Goal: Task Accomplishment & Management: Complete application form

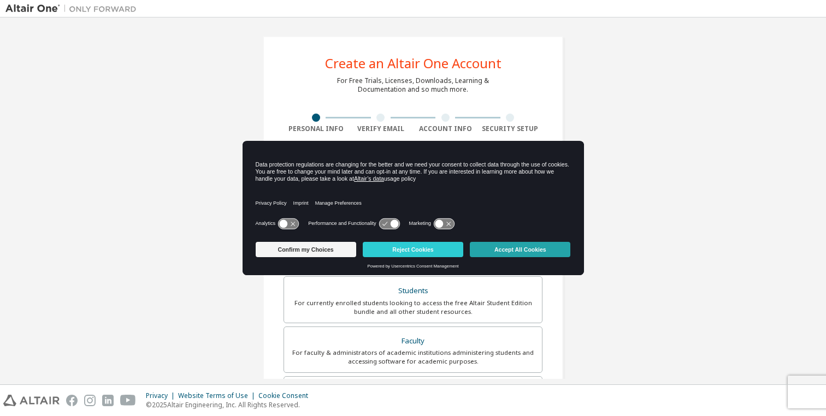
click at [521, 251] on button "Accept All Cookies" at bounding box center [520, 249] width 101 height 15
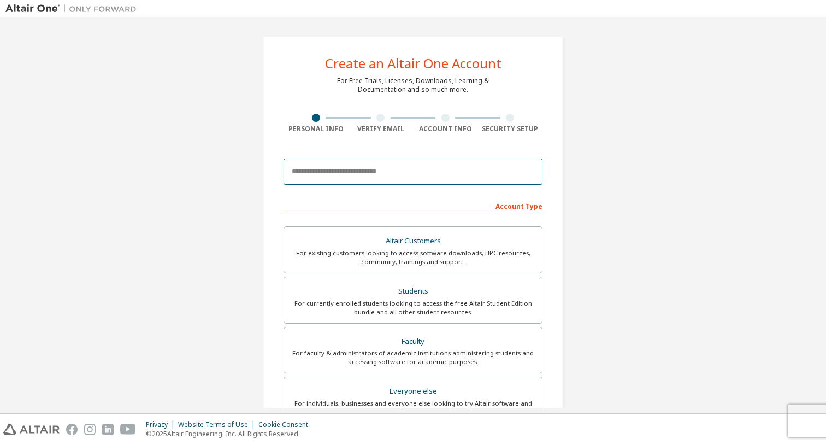
click at [354, 171] on input "email" at bounding box center [412, 171] width 259 height 26
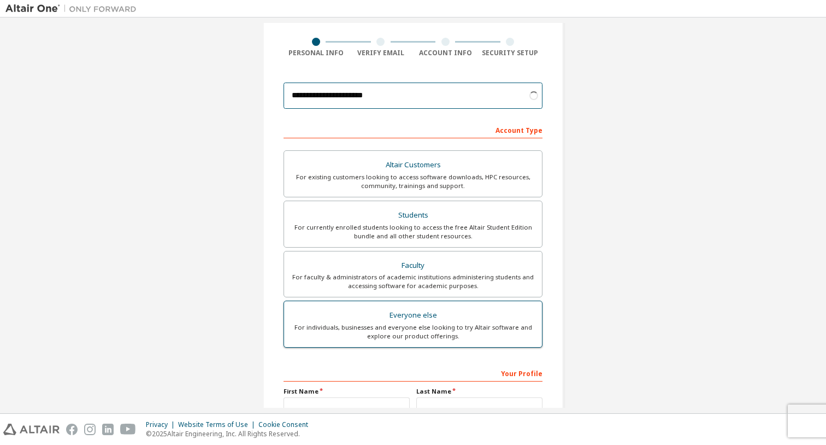
scroll to position [109, 0]
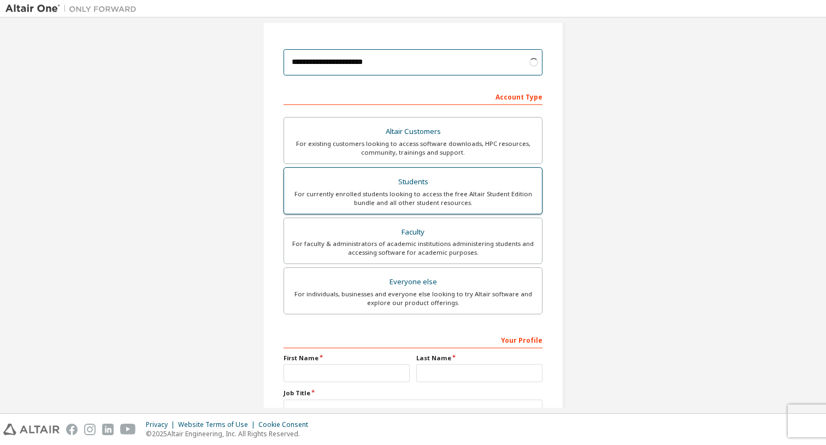
type input "**********"
click at [413, 196] on div "For currently enrolled students looking to access the free Altair Student Editi…" at bounding box center [413, 198] width 245 height 17
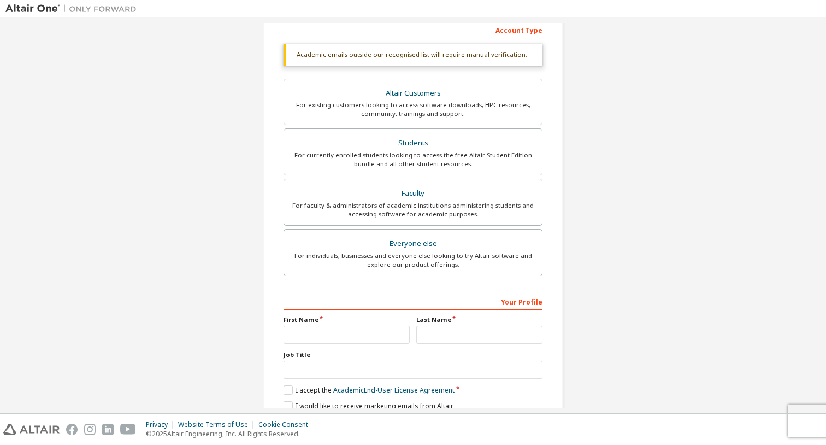
scroll to position [222, 0]
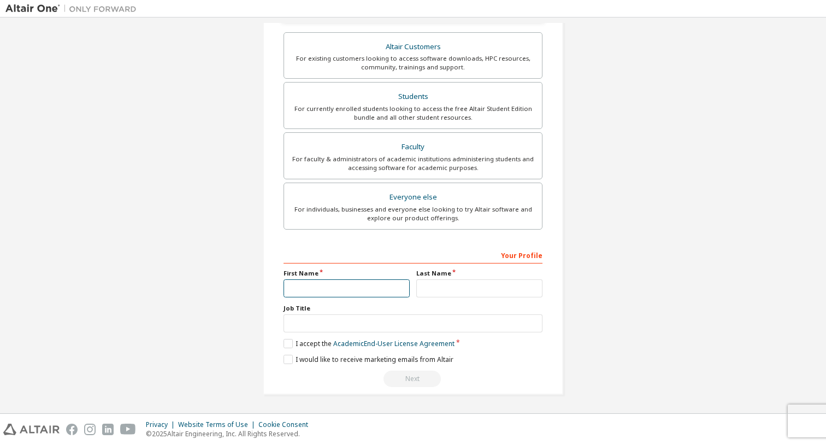
click at [318, 287] on input "text" at bounding box center [346, 288] width 126 height 18
type input "****"
click at [448, 283] on input "text" at bounding box center [479, 288] width 126 height 18
type input "********"
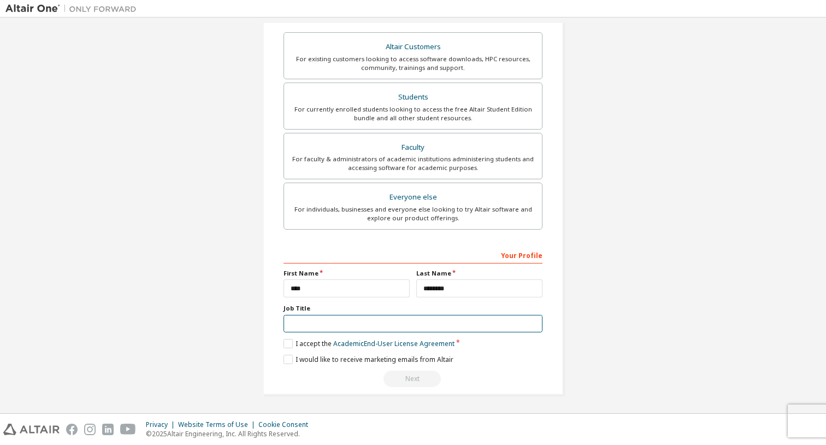
click at [360, 330] on input "text" at bounding box center [412, 324] width 259 height 18
click at [296, 340] on label "I accept the Academic End-User License Agreement" at bounding box center [368, 343] width 171 height 9
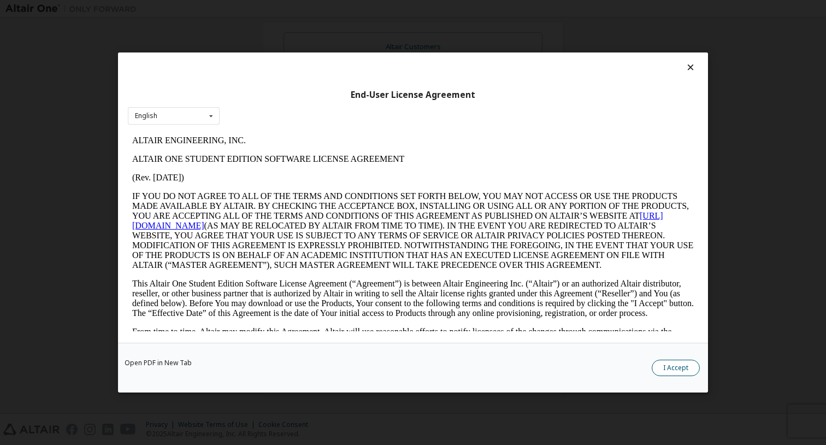
scroll to position [0, 0]
click at [676, 364] on button "I Accept" at bounding box center [676, 367] width 48 height 16
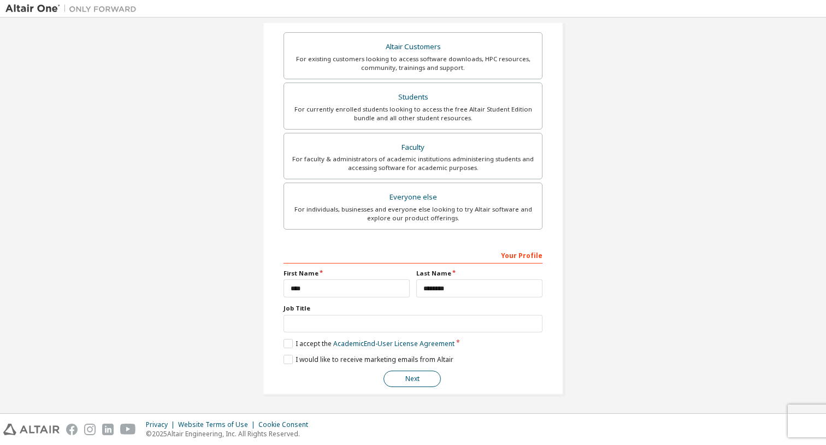
click at [404, 376] on button "Next" at bounding box center [411, 378] width 57 height 16
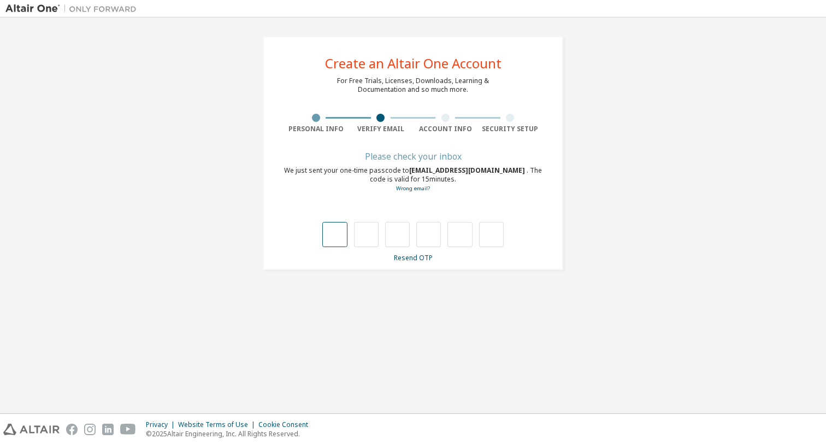
type input "*"
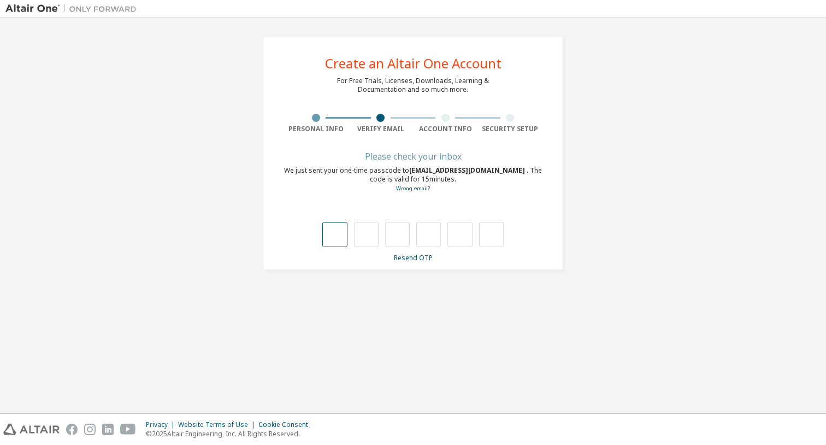
type input "*"
